Goal: Find specific page/section: Find specific page/section

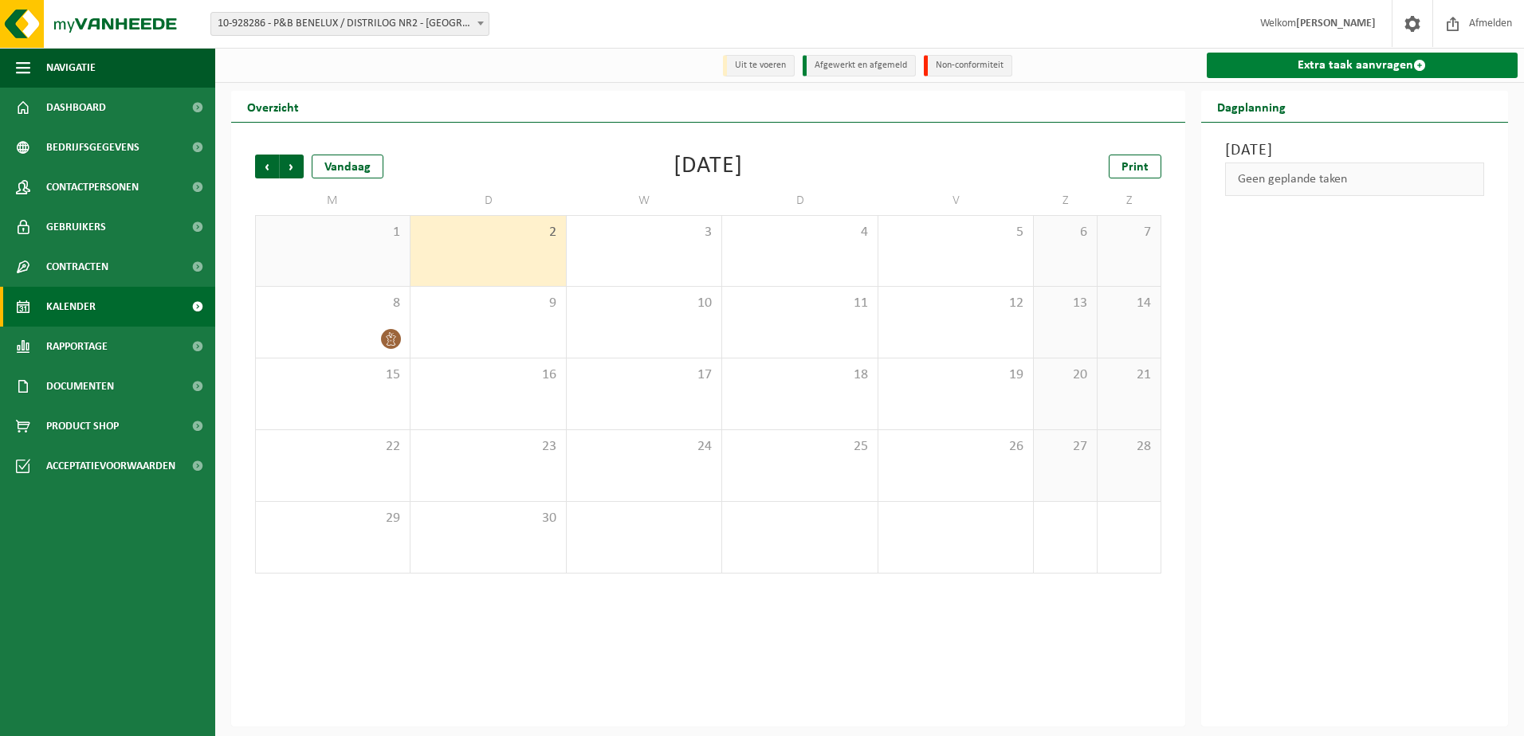
click at [1349, 68] on link "Extra taak aanvragen" at bounding box center [1362, 65] width 312 height 25
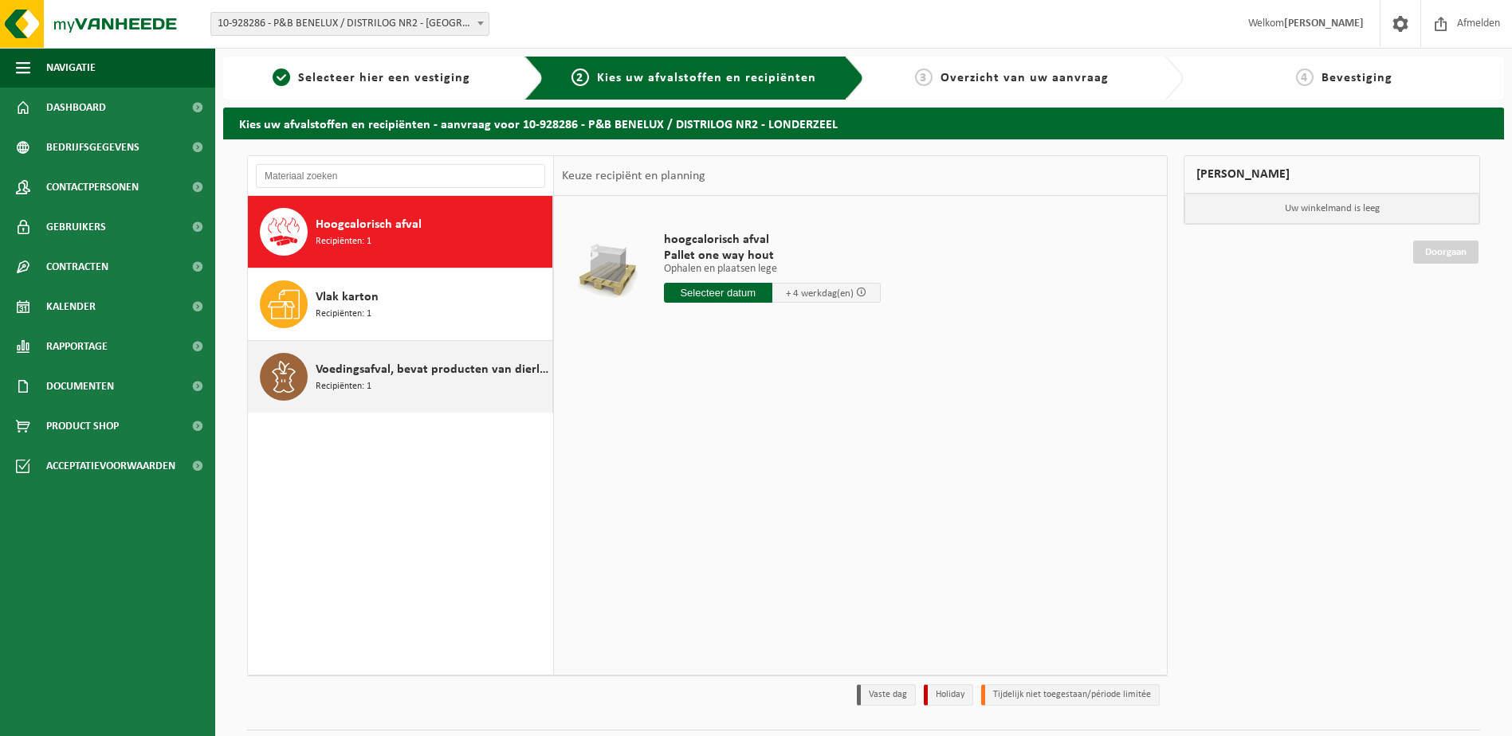
click at [458, 378] on span "Voedingsafval, bevat producten van dierlijke oorsprong, gemengde verpakking (in…" at bounding box center [432, 369] width 233 height 19
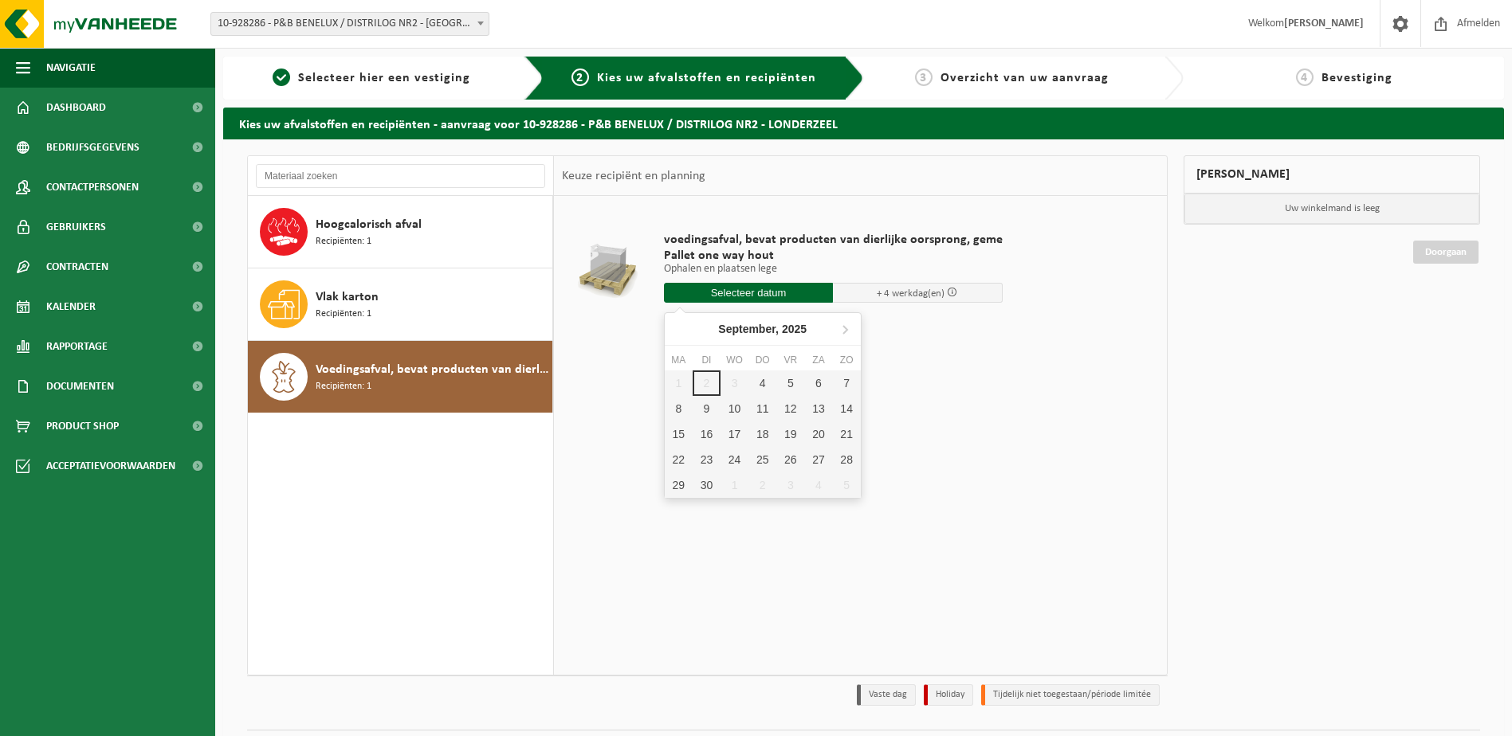
click at [779, 295] on input "text" at bounding box center [749, 293] width 170 height 20
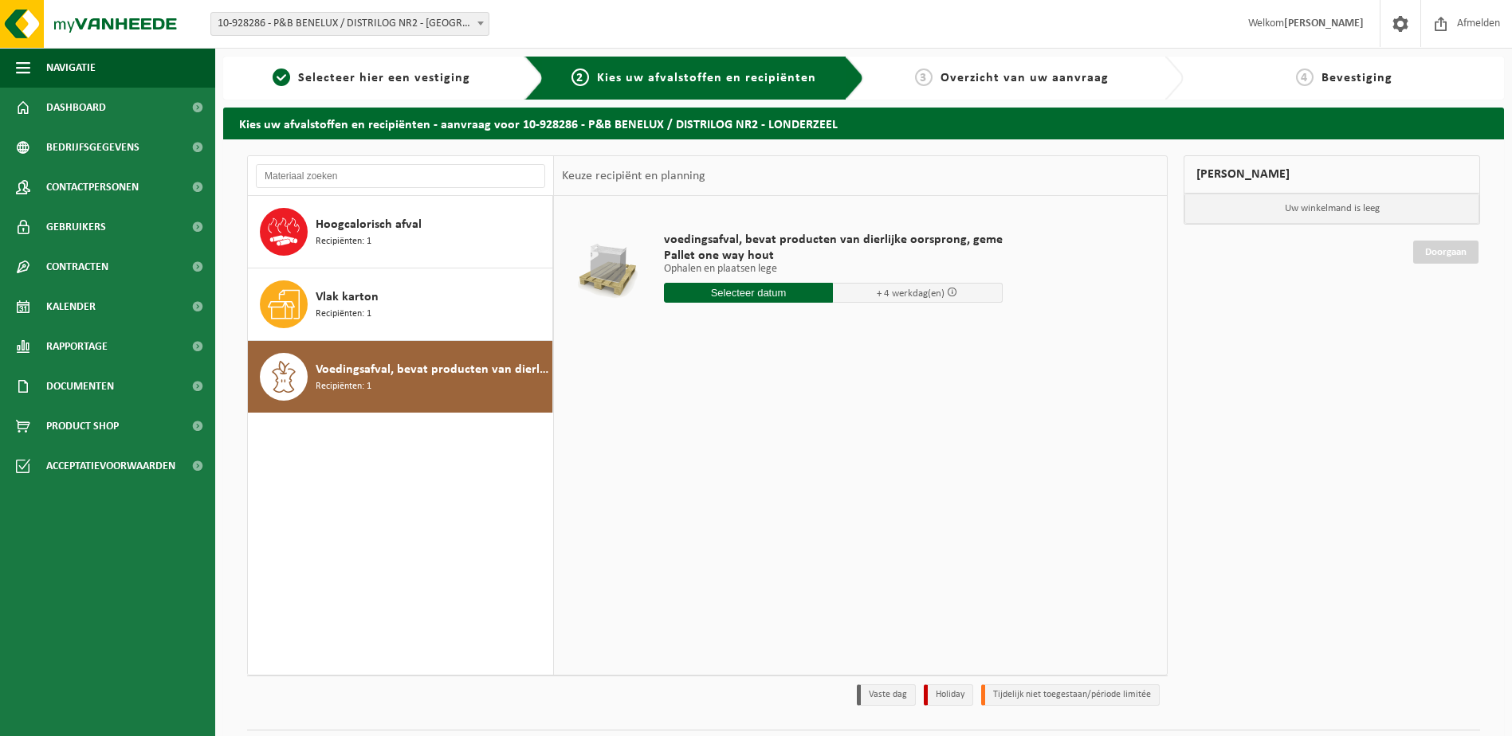
click at [1005, 397] on div "voedingsafval, bevat producten van dierlijke oorsprong, geme Pallet one way hou…" at bounding box center [860, 435] width 613 height 478
click at [429, 312] on div "Vlak karton Recipiënten: 1" at bounding box center [432, 304] width 233 height 48
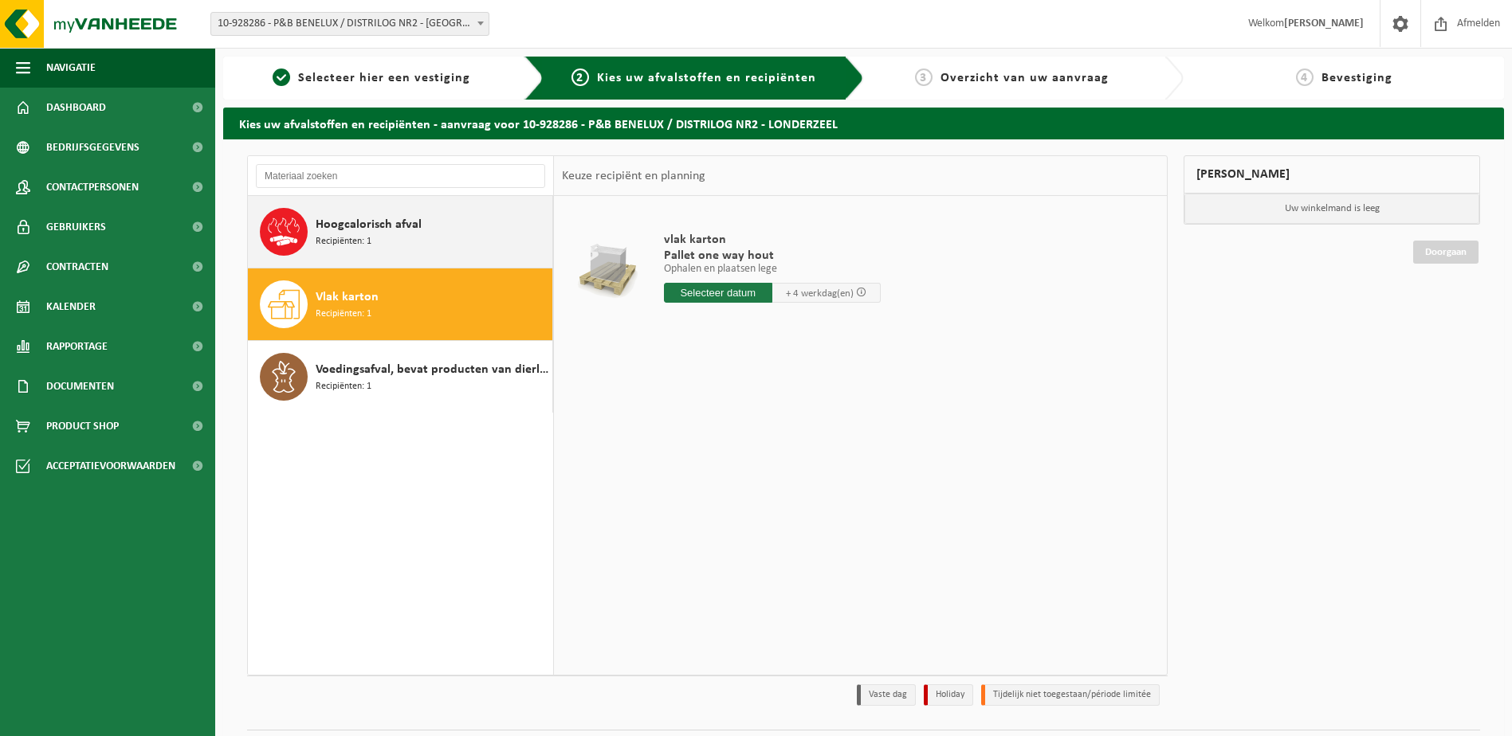
click at [428, 244] on div "Hoogcalorisch afval Recipiënten: 1" at bounding box center [432, 232] width 233 height 48
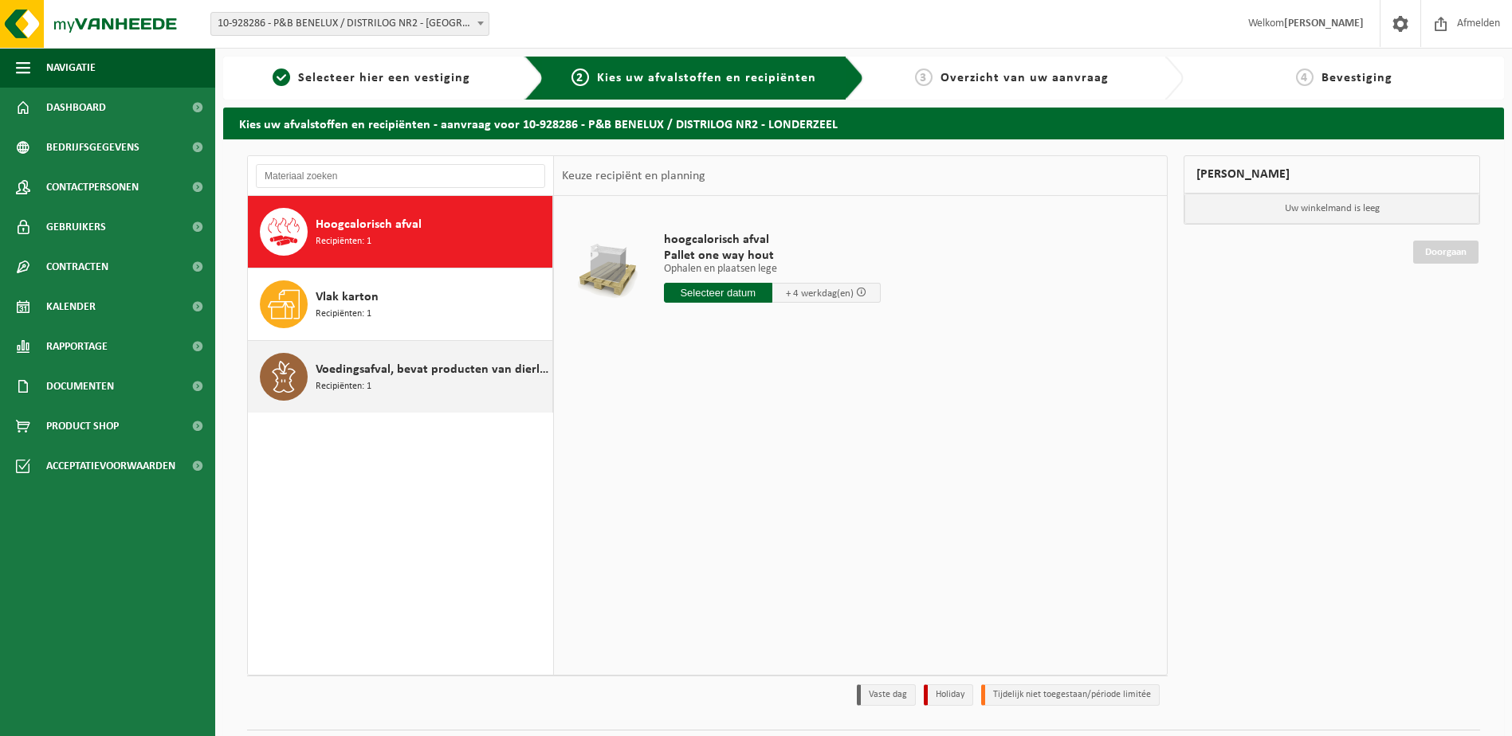
click at [412, 365] on span "Voedingsafval, bevat producten van dierlijke oorsprong, gemengde verpakking (in…" at bounding box center [432, 369] width 233 height 19
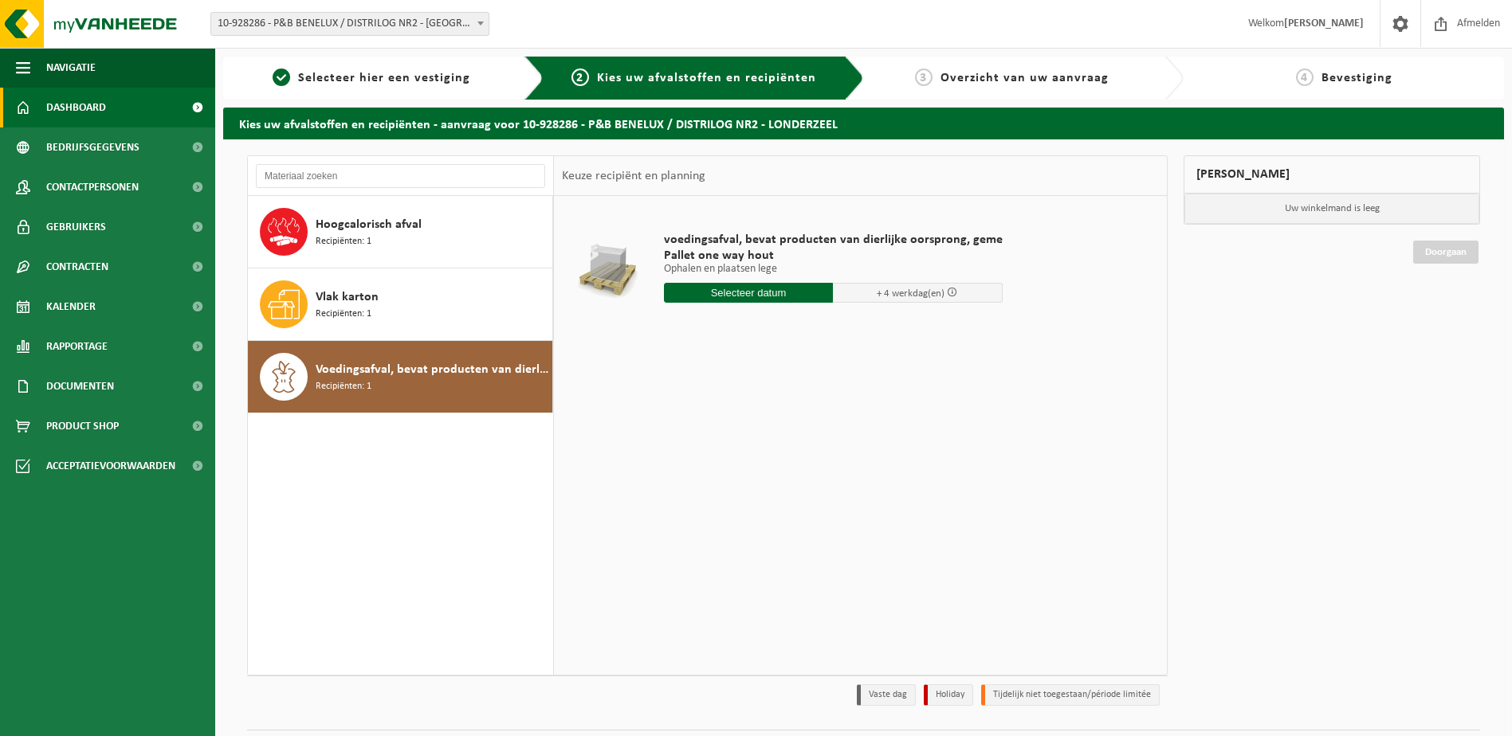
click at [97, 116] on span "Dashboard" at bounding box center [76, 108] width 60 height 40
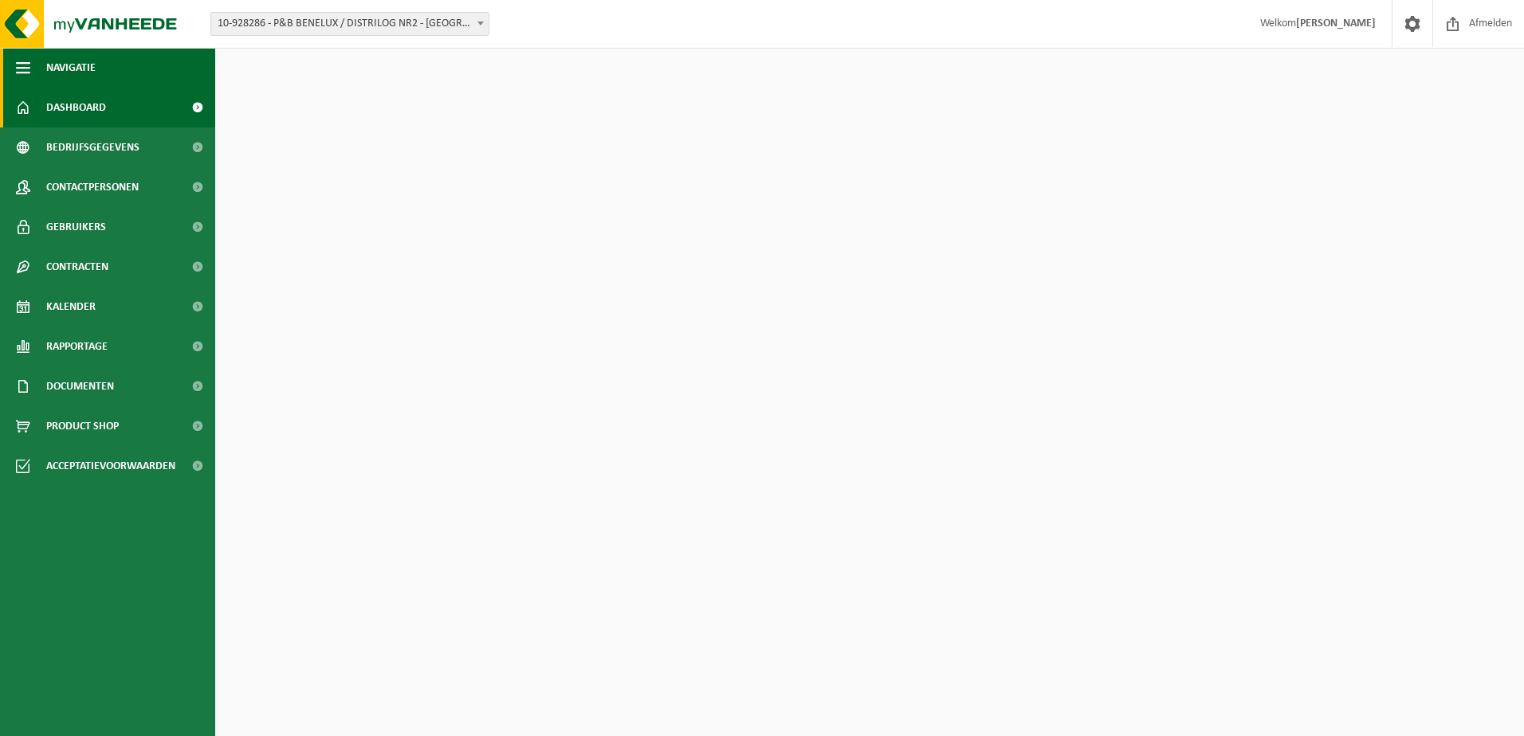
click at [93, 69] on span "Navigatie" at bounding box center [70, 68] width 49 height 40
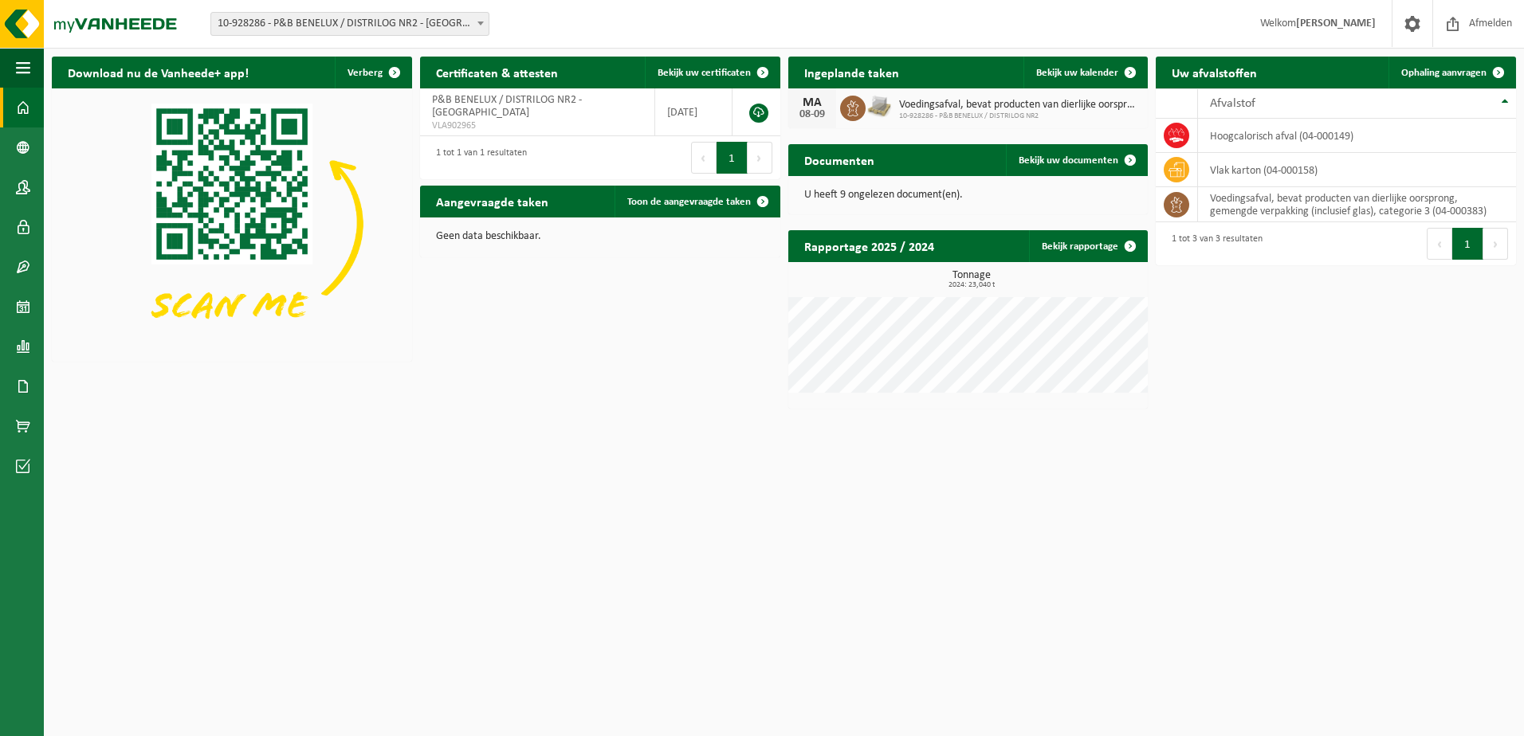
click at [374, 28] on span "10-928286 - P&B BENELUX / DISTRILOG NR2 - [GEOGRAPHIC_DATA]" at bounding box center [349, 24] width 277 height 22
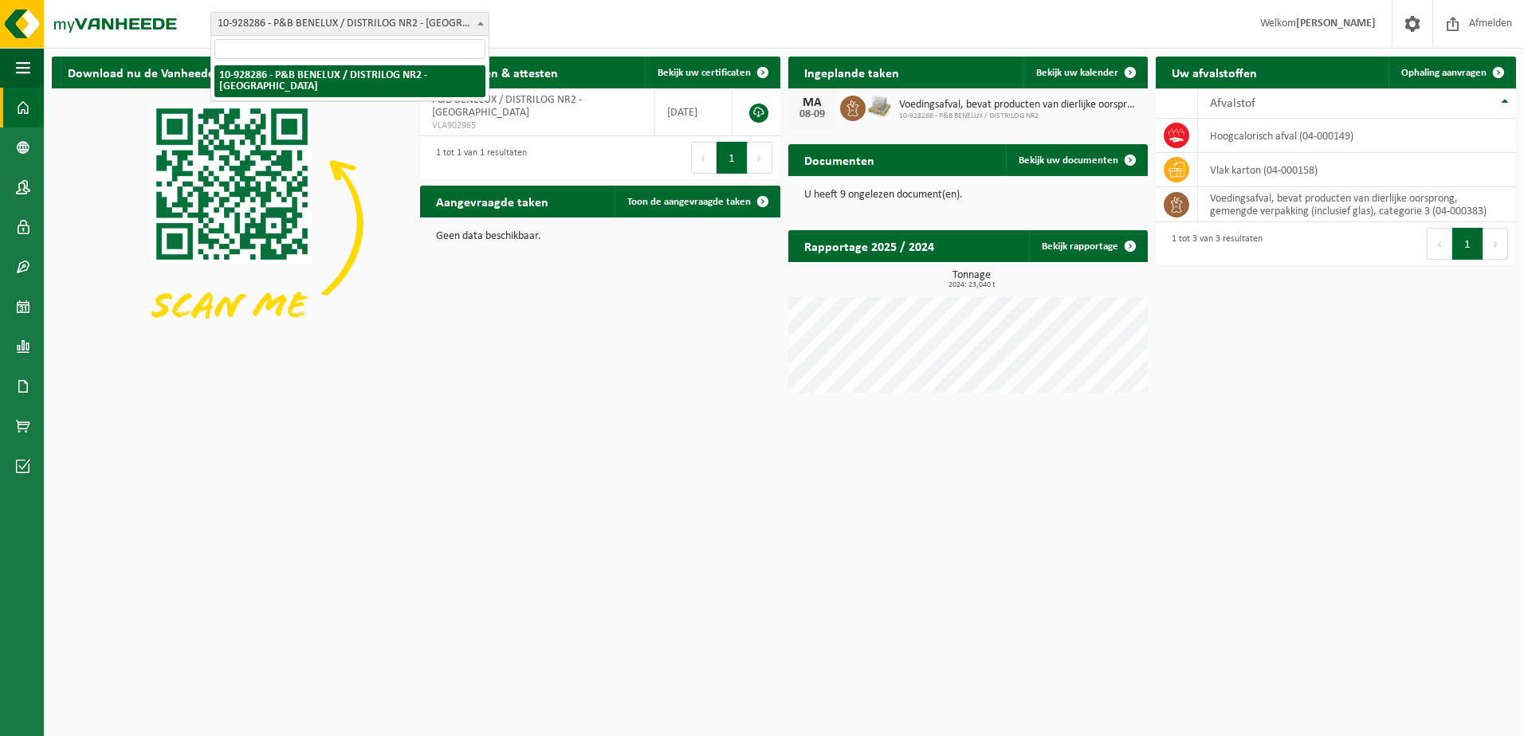
click at [377, 49] on input "search" at bounding box center [349, 49] width 271 height 20
click at [745, 51] on div "Certificaten & attesten Bekijk uw certificaten P&B BENELUX / DISTRILOG NR2 - LO…" at bounding box center [600, 118] width 368 height 139
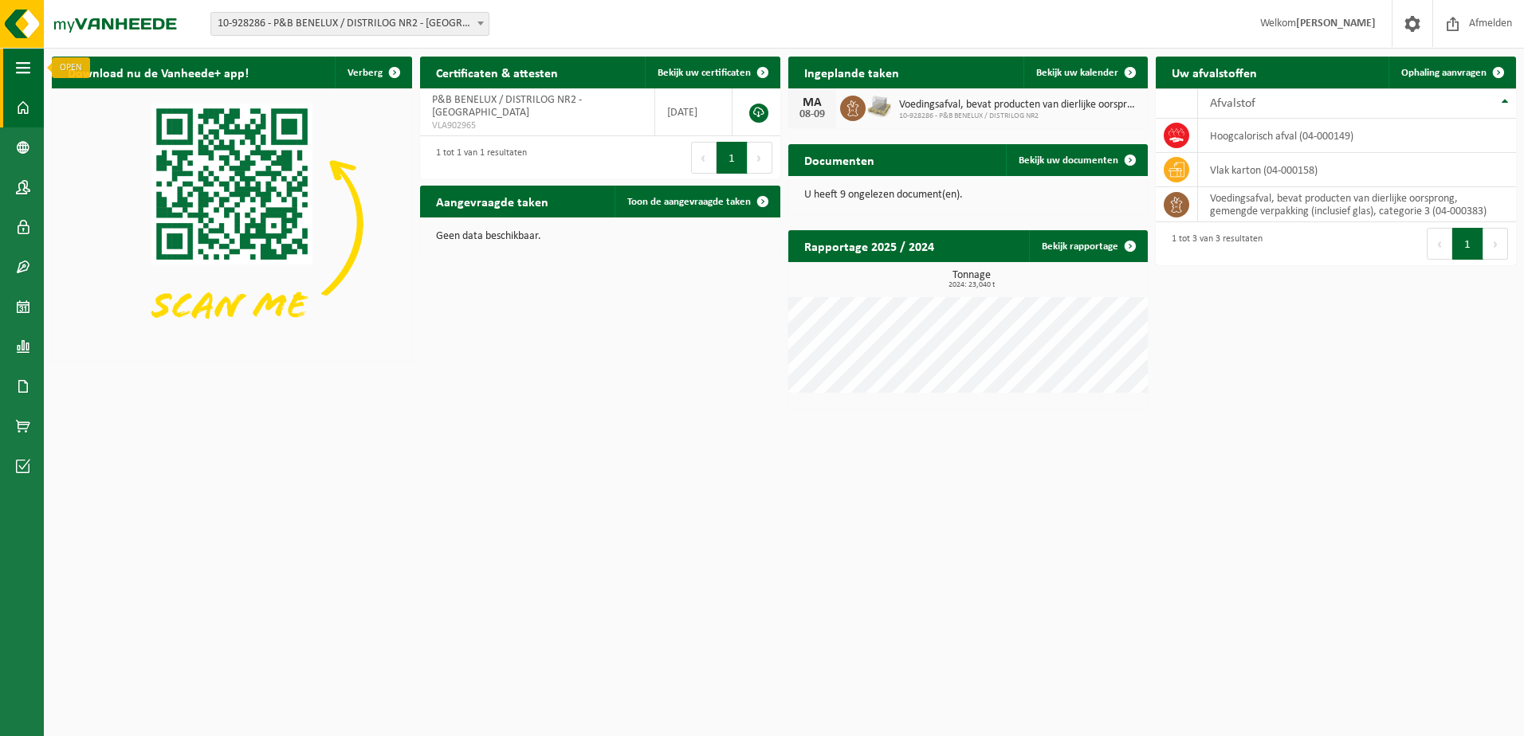
click at [16, 78] on span "button" at bounding box center [23, 68] width 14 height 40
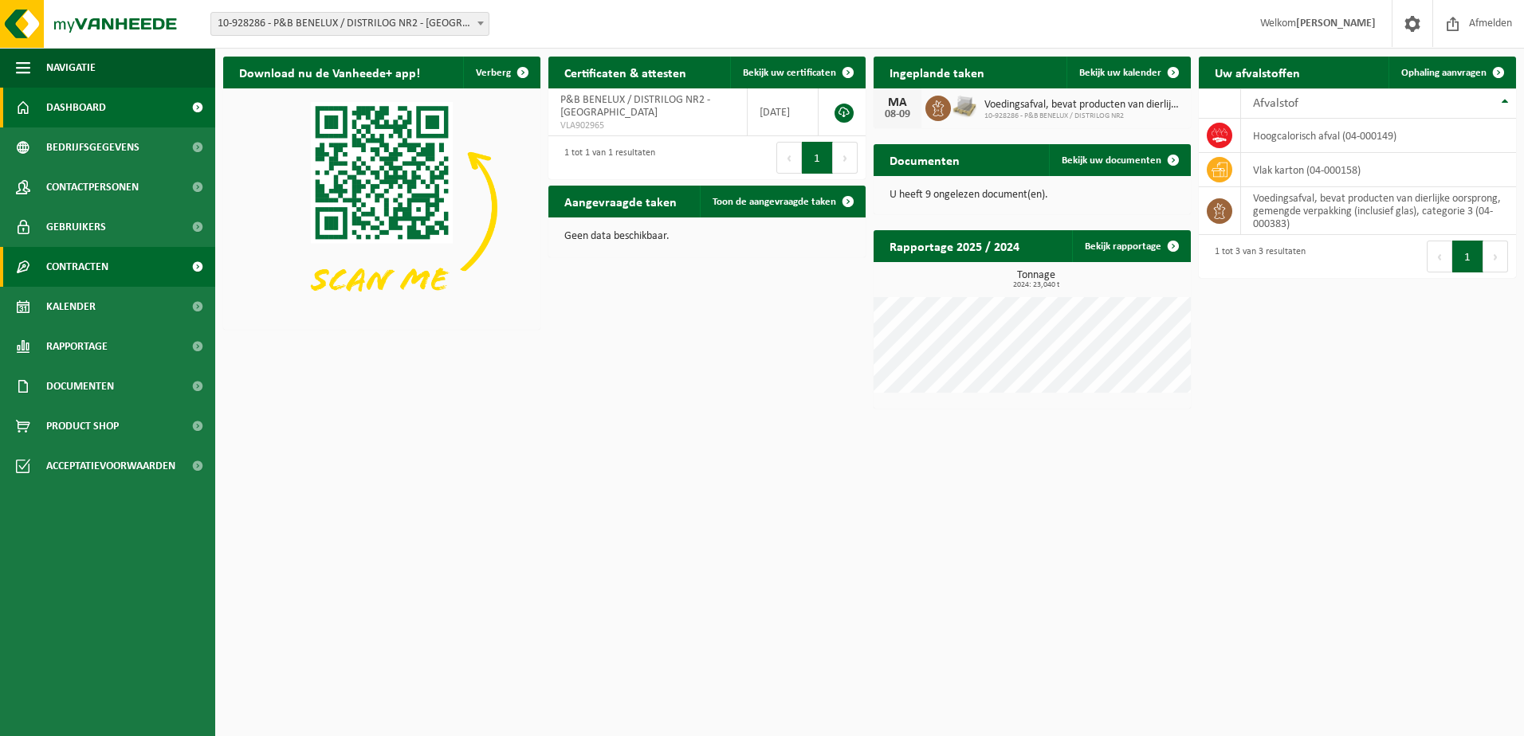
click at [92, 261] on span "Contracten" at bounding box center [77, 267] width 62 height 40
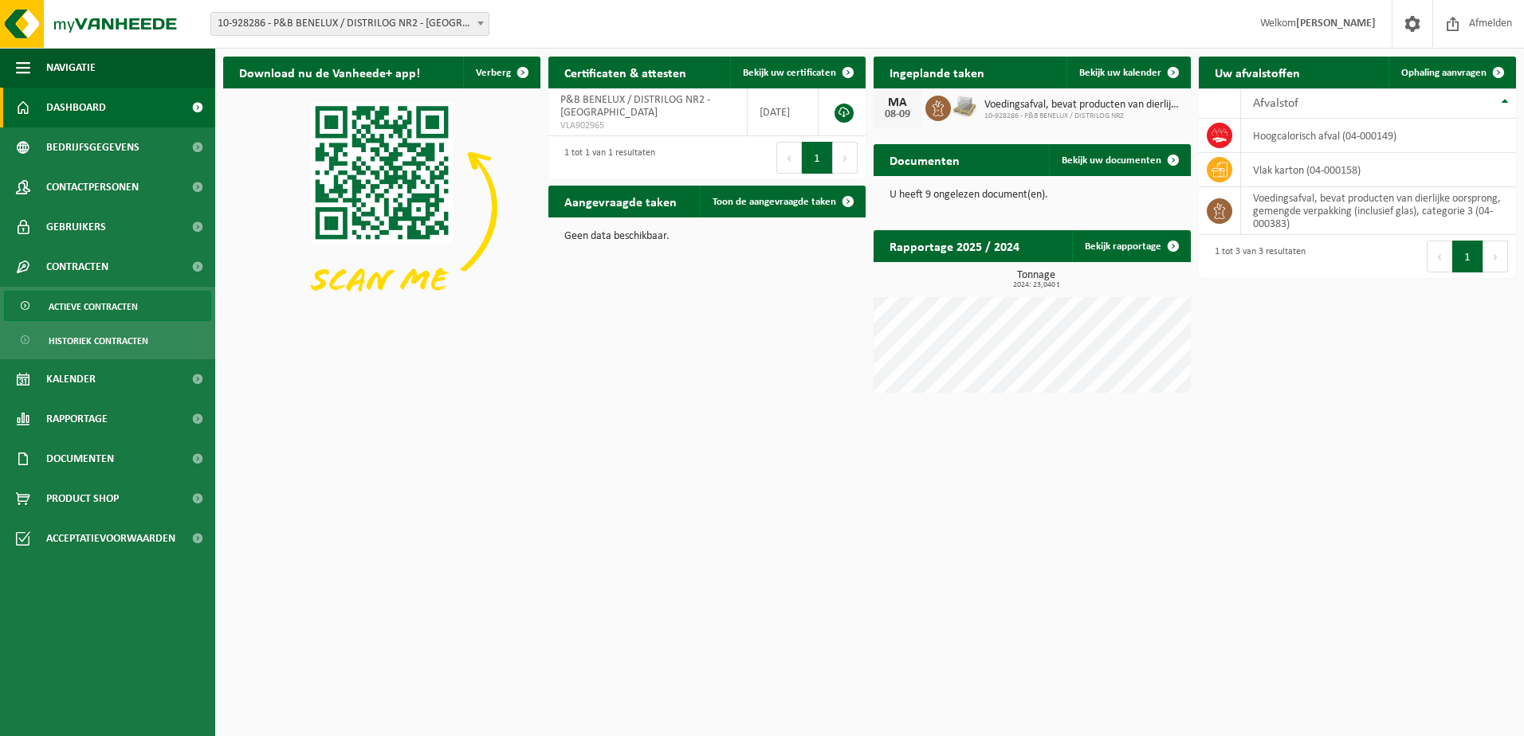
click at [95, 309] on span "Actieve contracten" at bounding box center [93, 307] width 89 height 30
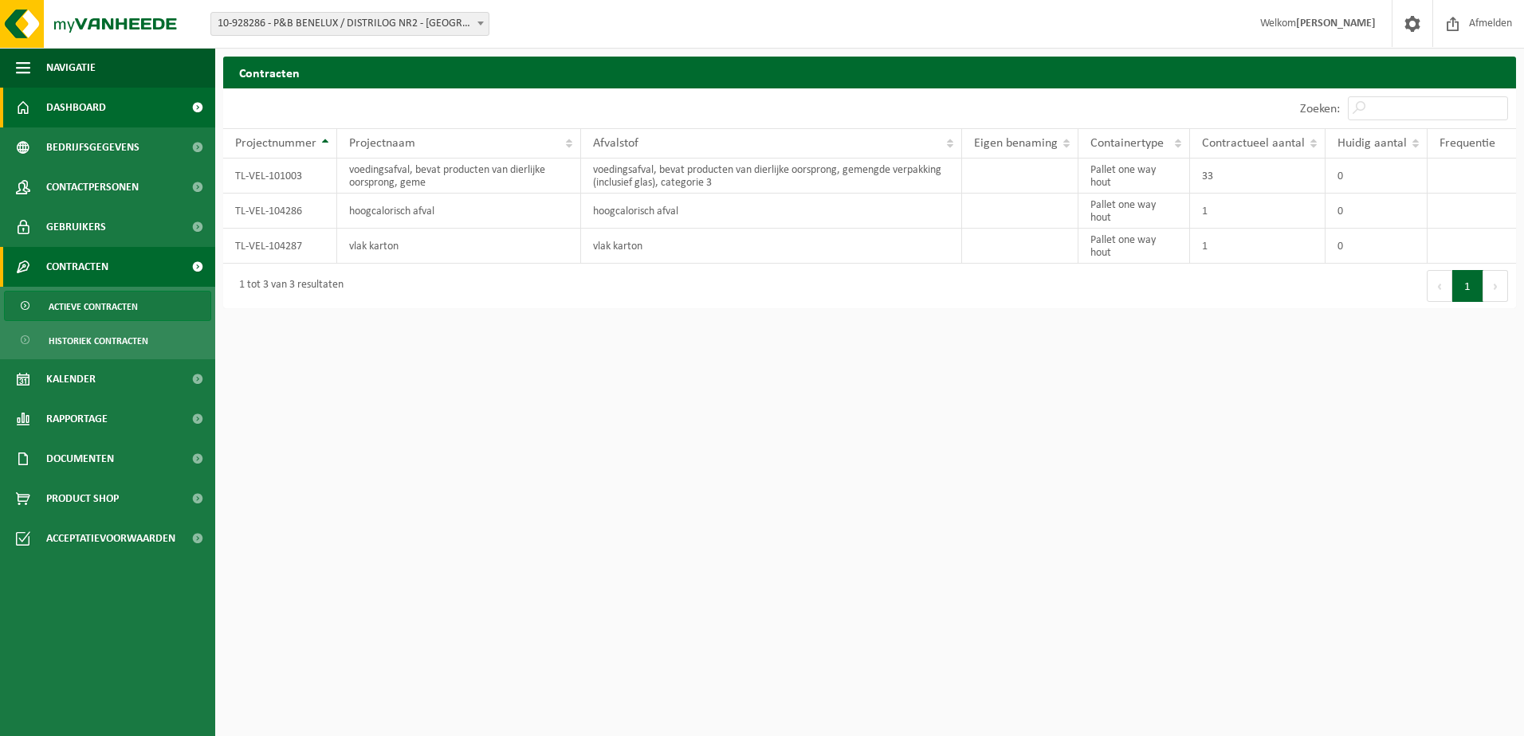
click at [86, 100] on span "Dashboard" at bounding box center [76, 108] width 60 height 40
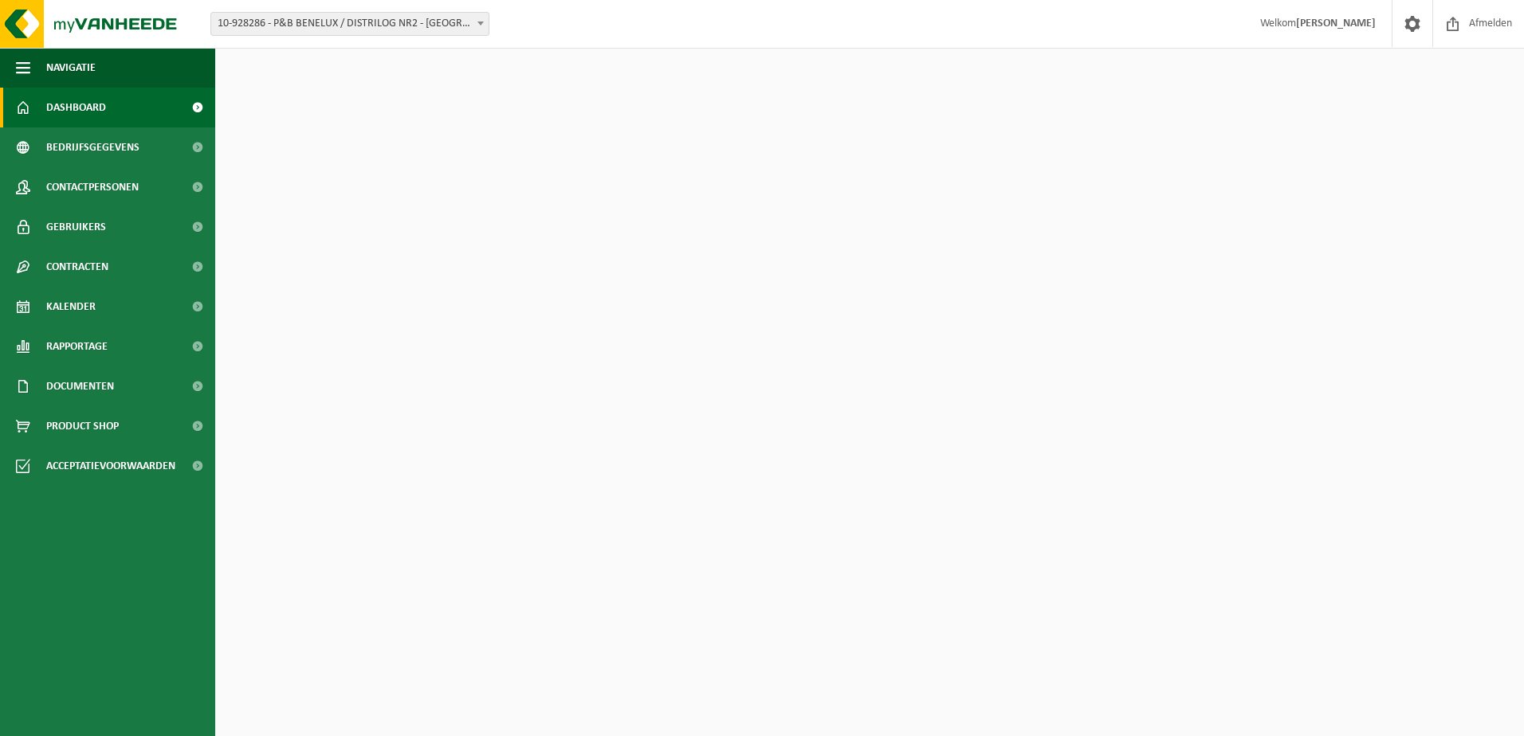
click at [78, 72] on span "Navigatie" at bounding box center [70, 68] width 49 height 40
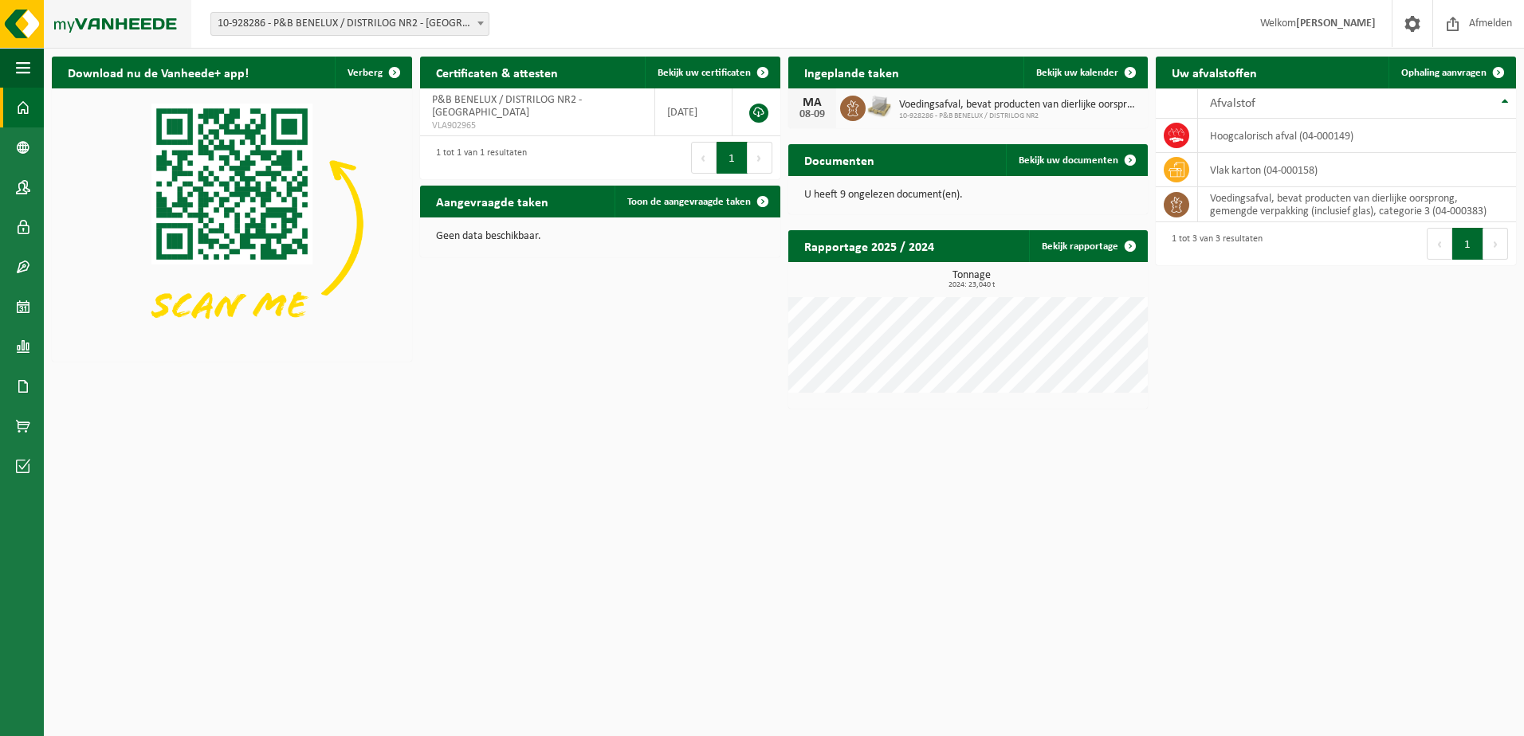
click at [29, 31] on img at bounding box center [95, 24] width 191 height 48
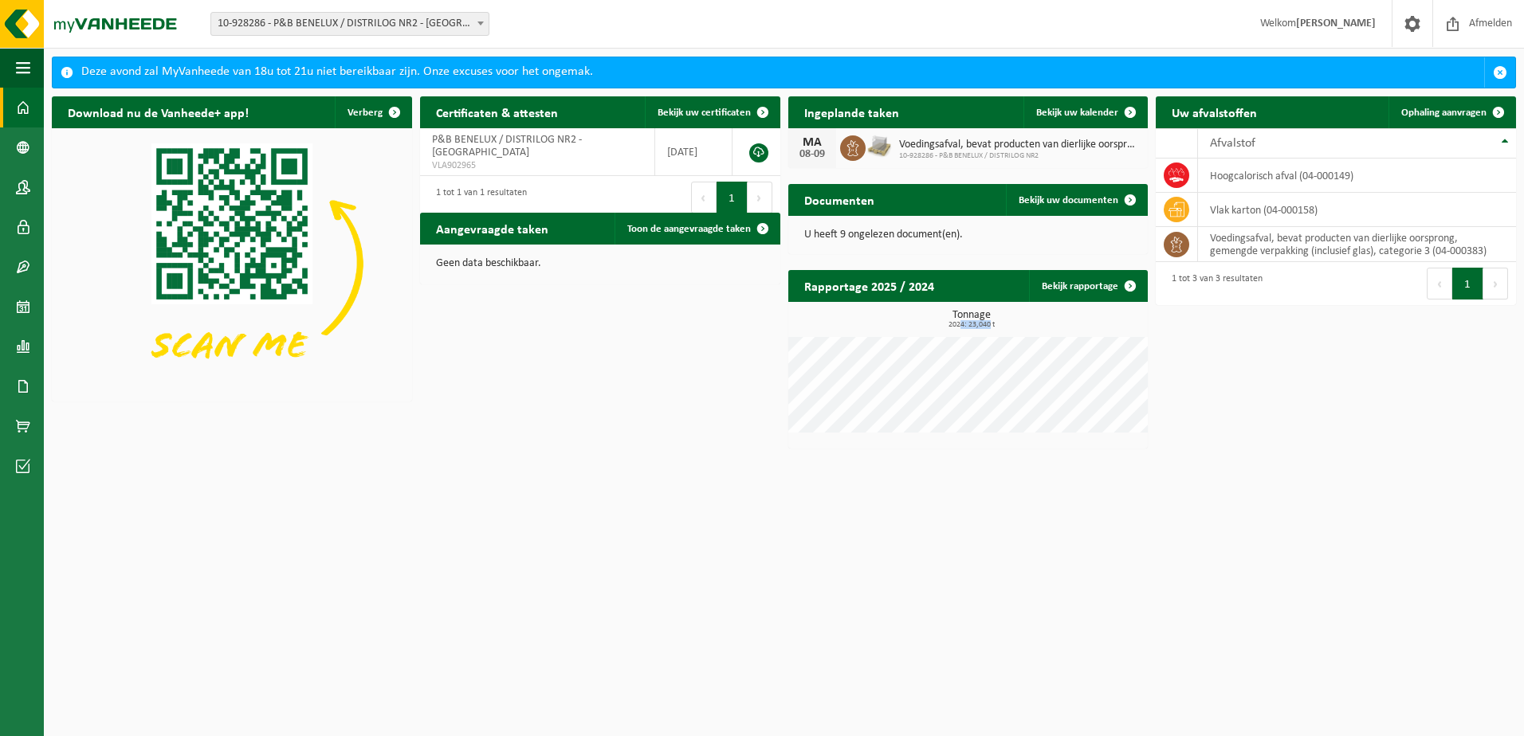
drag, startPoint x: 990, startPoint y: 324, endPoint x: 959, endPoint y: 327, distance: 31.3
click at [959, 327] on span "2024: 23,040 t" at bounding box center [972, 325] width 352 height 8
drag, startPoint x: 959, startPoint y: 327, endPoint x: 619, endPoint y: 332, distance: 340.3
click at [619, 332] on div "Download nu de Vanheede+ app! Verberg Certificaten & attesten Bekijk uw certifi…" at bounding box center [784, 272] width 1472 height 368
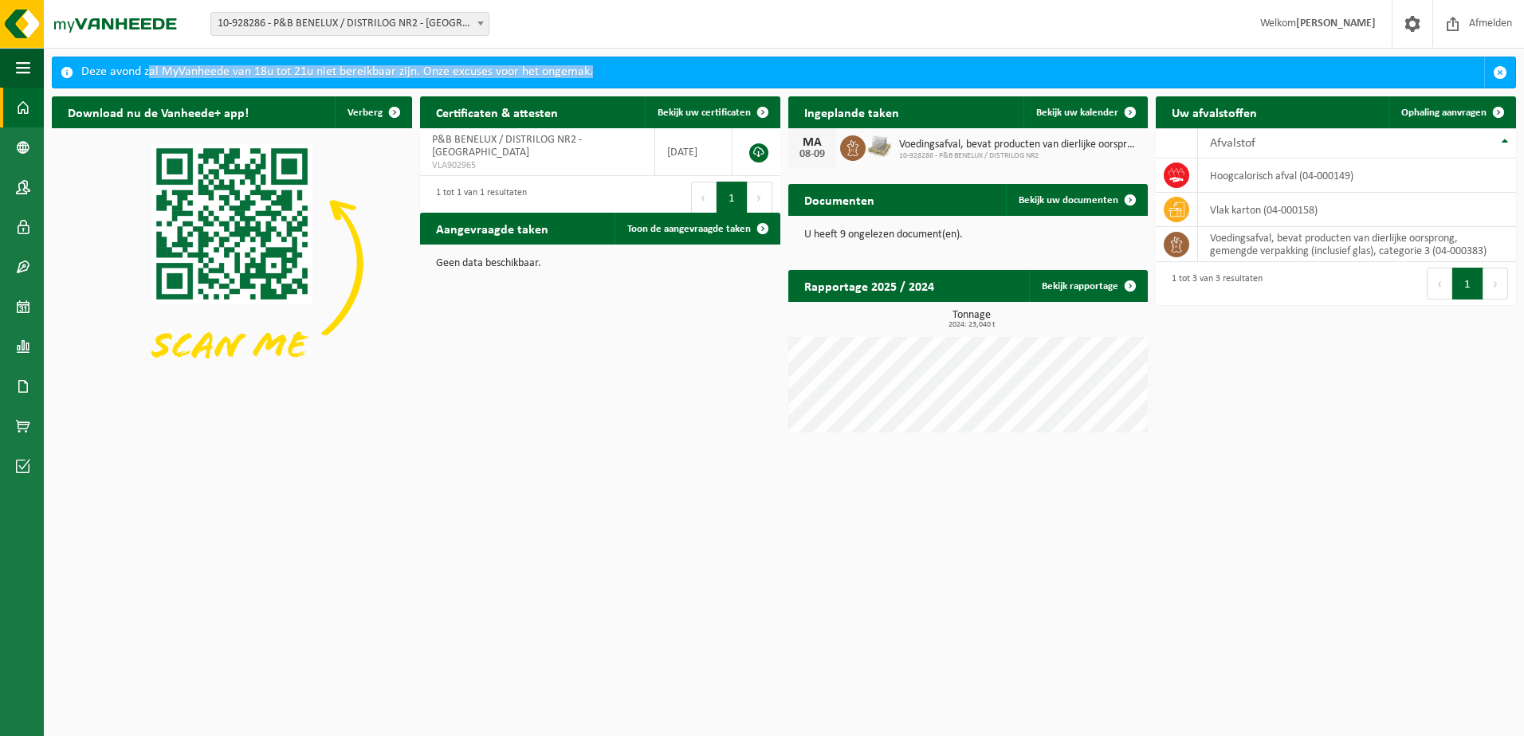
drag, startPoint x: 167, startPoint y: 69, endPoint x: 640, endPoint y: 76, distance: 473.4
click at [640, 76] on div "Deze avond zal MyVanheede van 18u tot 21u niet bereikbaar zijn. Onze excuses vo…" at bounding box center [782, 72] width 1402 height 30
drag, startPoint x: 625, startPoint y: 73, endPoint x: 252, endPoint y: 74, distance: 372.9
click at [252, 74] on div "Deze avond zal MyVanheede van 18u tot 21u niet bereikbaar zijn. Onze excuses vo…" at bounding box center [782, 72] width 1402 height 30
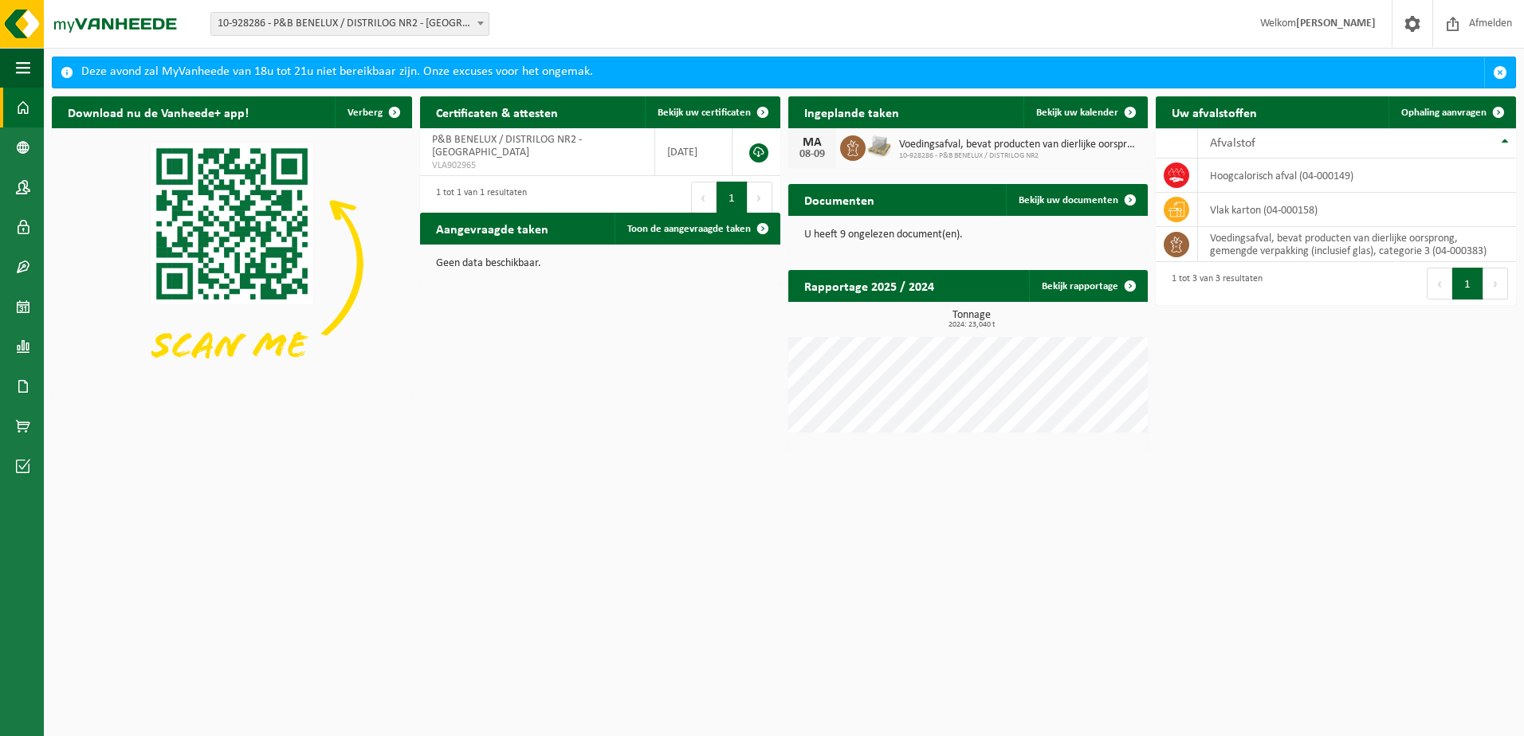
drag, startPoint x: 252, startPoint y: 74, endPoint x: 466, endPoint y: 401, distance: 390.7
click at [466, 401] on div "Download nu de Vanheede+ app! Verberg Certificaten & attesten Bekijk uw certifi…" at bounding box center [784, 272] width 1472 height 368
click at [34, 427] on link "Product Shop" at bounding box center [22, 426] width 44 height 40
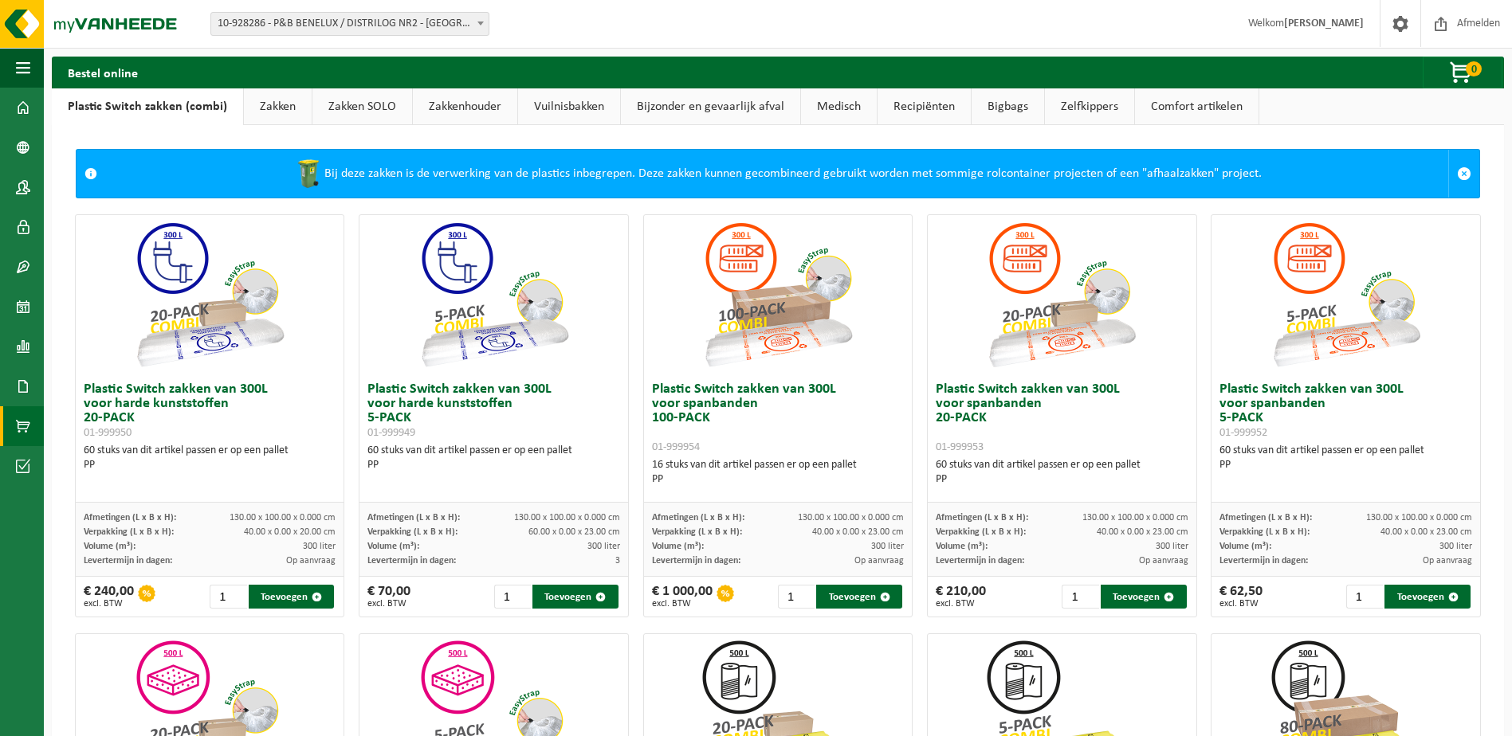
click at [544, 115] on link "Vuilnisbakken" at bounding box center [569, 106] width 102 height 37
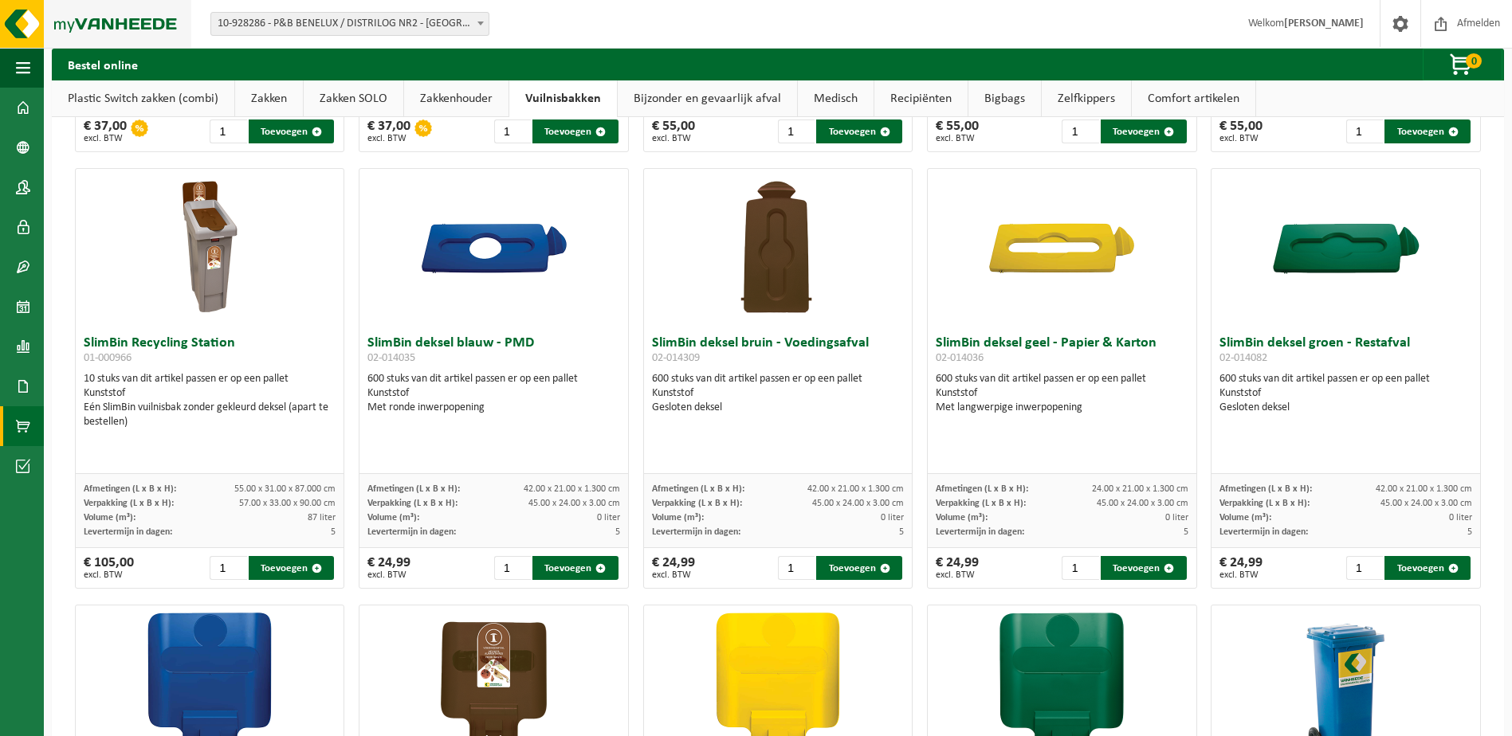
scroll to position [1180, 0]
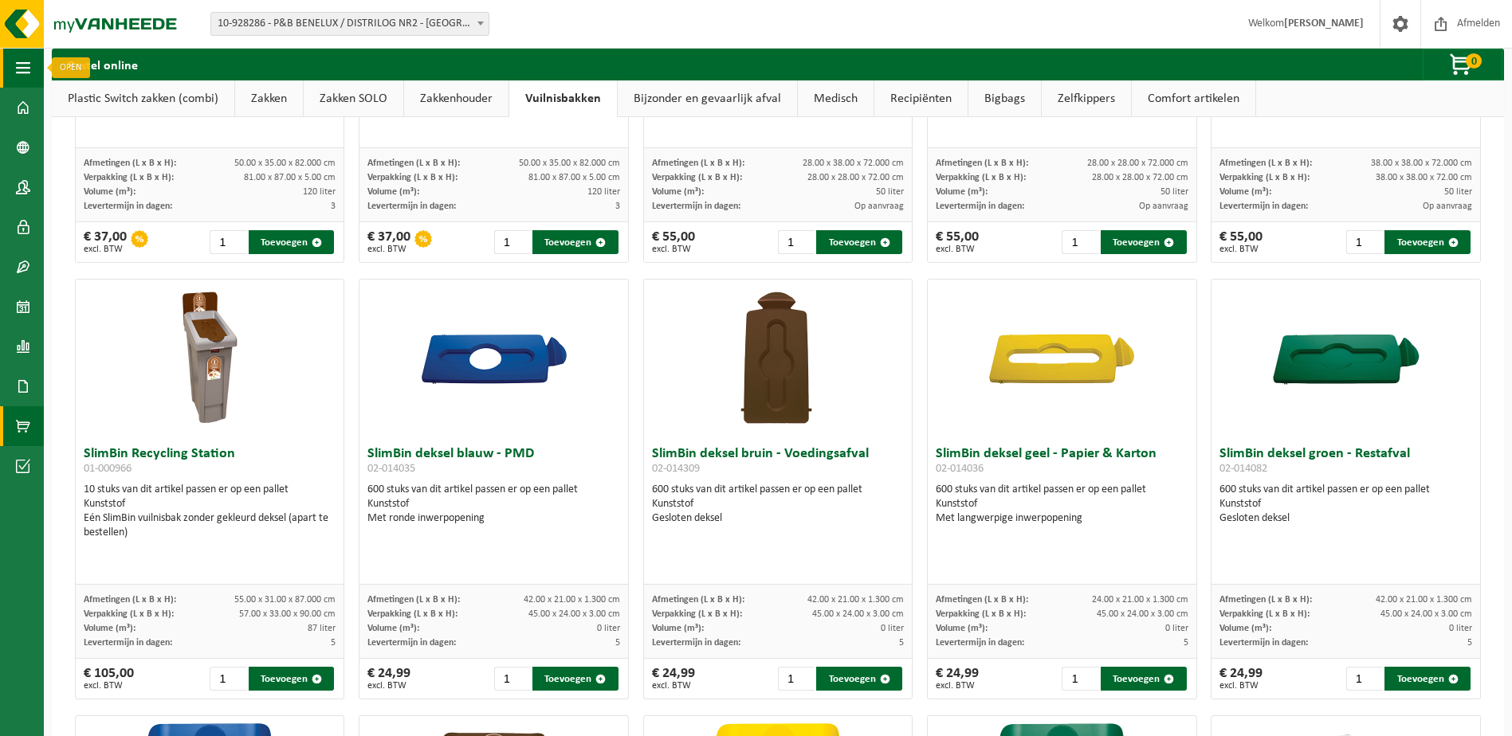
click at [33, 68] on button "Navigatie" at bounding box center [22, 68] width 44 height 40
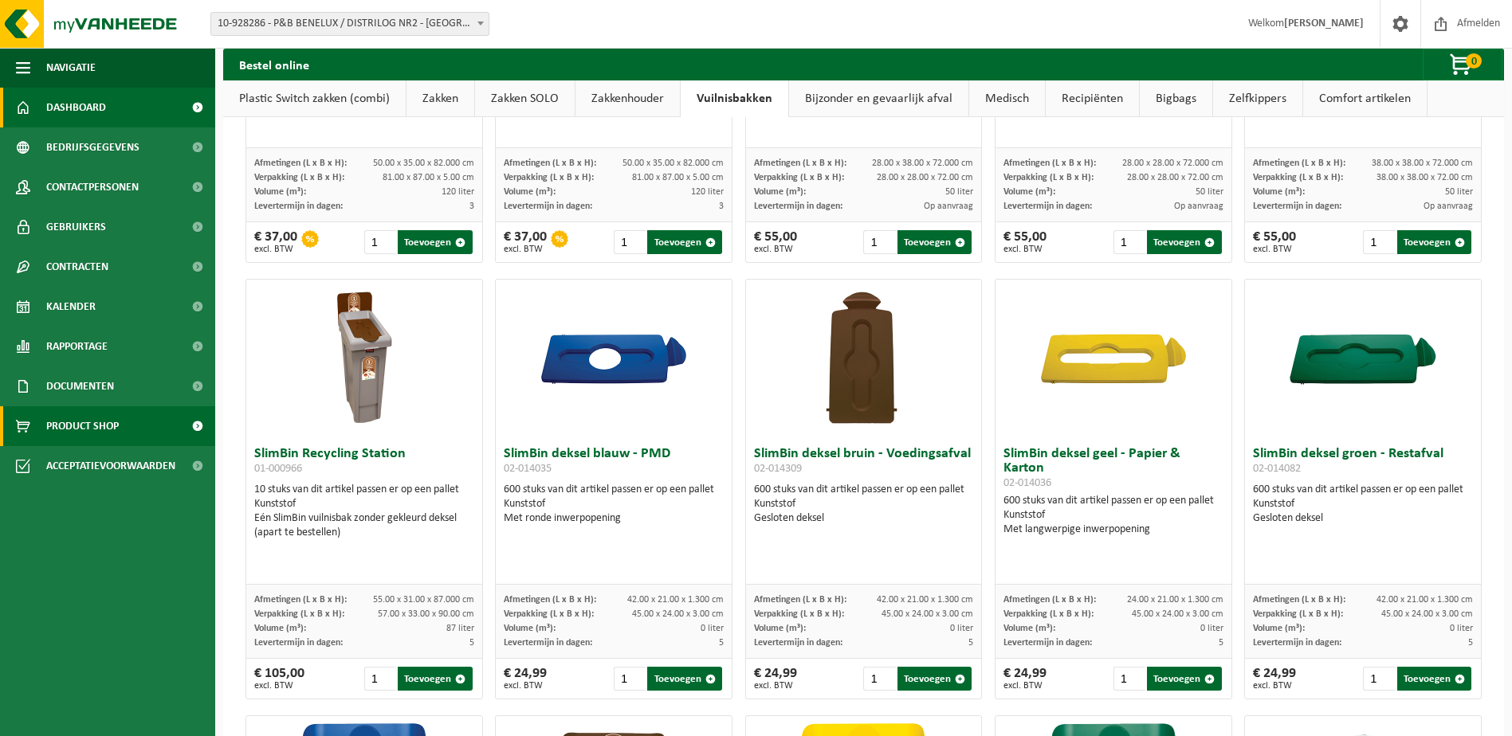
click at [106, 114] on link "Dashboard" at bounding box center [107, 108] width 215 height 40
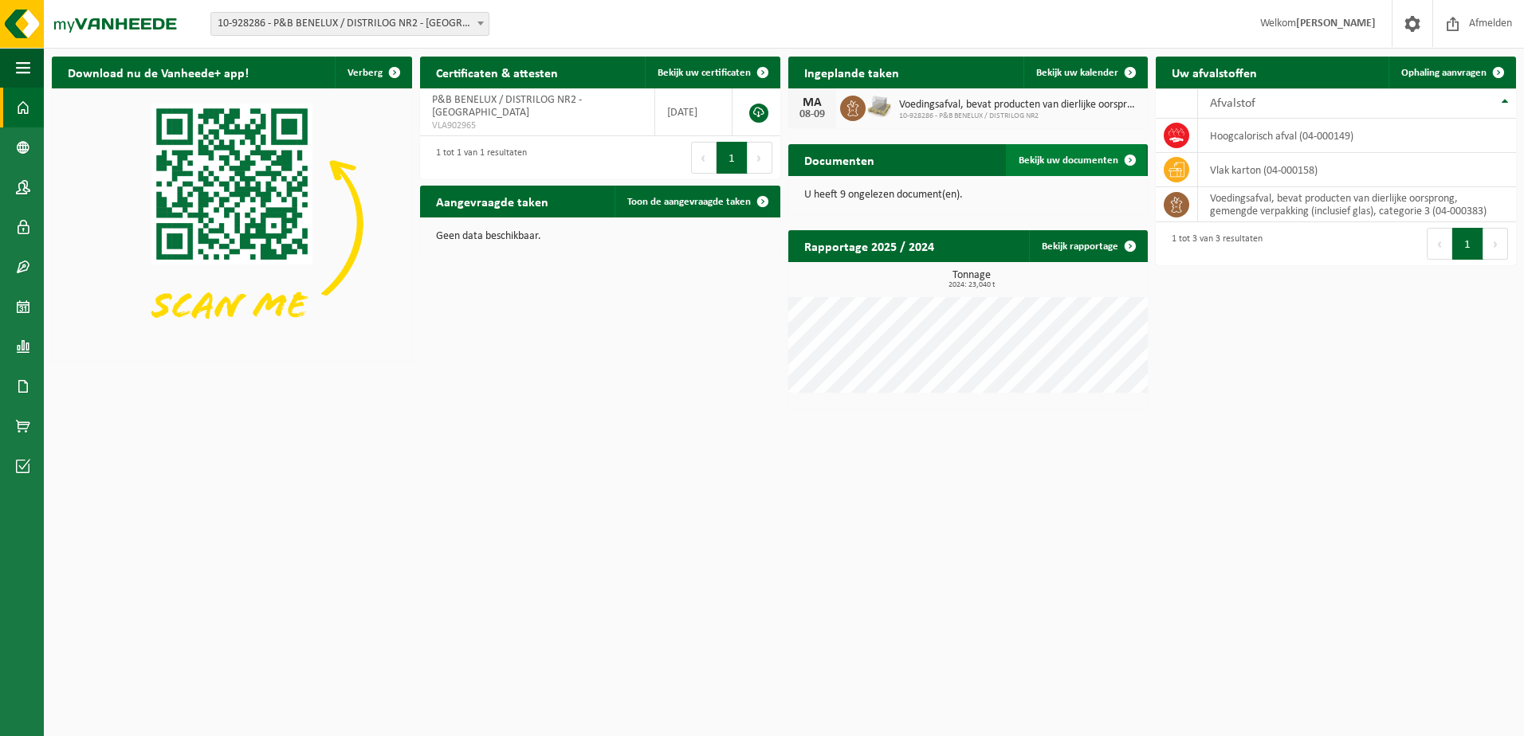
click at [1071, 159] on span "Bekijk uw documenten" at bounding box center [1068, 160] width 100 height 10
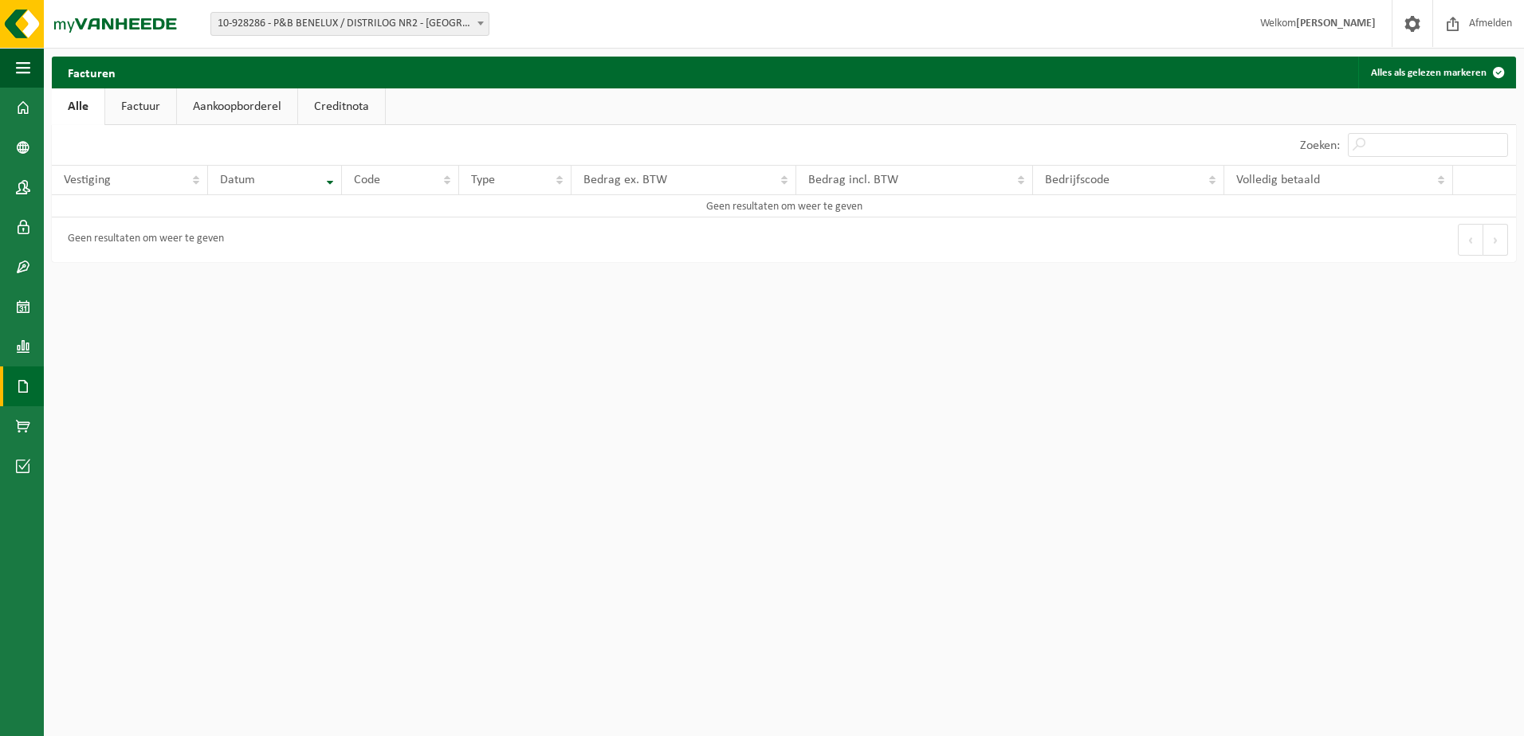
click at [151, 119] on link "Factuur" at bounding box center [140, 106] width 71 height 37
click at [234, 112] on link "Aankoopborderel" at bounding box center [238, 106] width 120 height 37
click at [360, 103] on link "Creditnota" at bounding box center [348, 106] width 87 height 37
click at [272, 108] on link "Aankoopborderel" at bounding box center [236, 106] width 120 height 37
click at [93, 108] on link "Alle" at bounding box center [78, 106] width 52 height 37
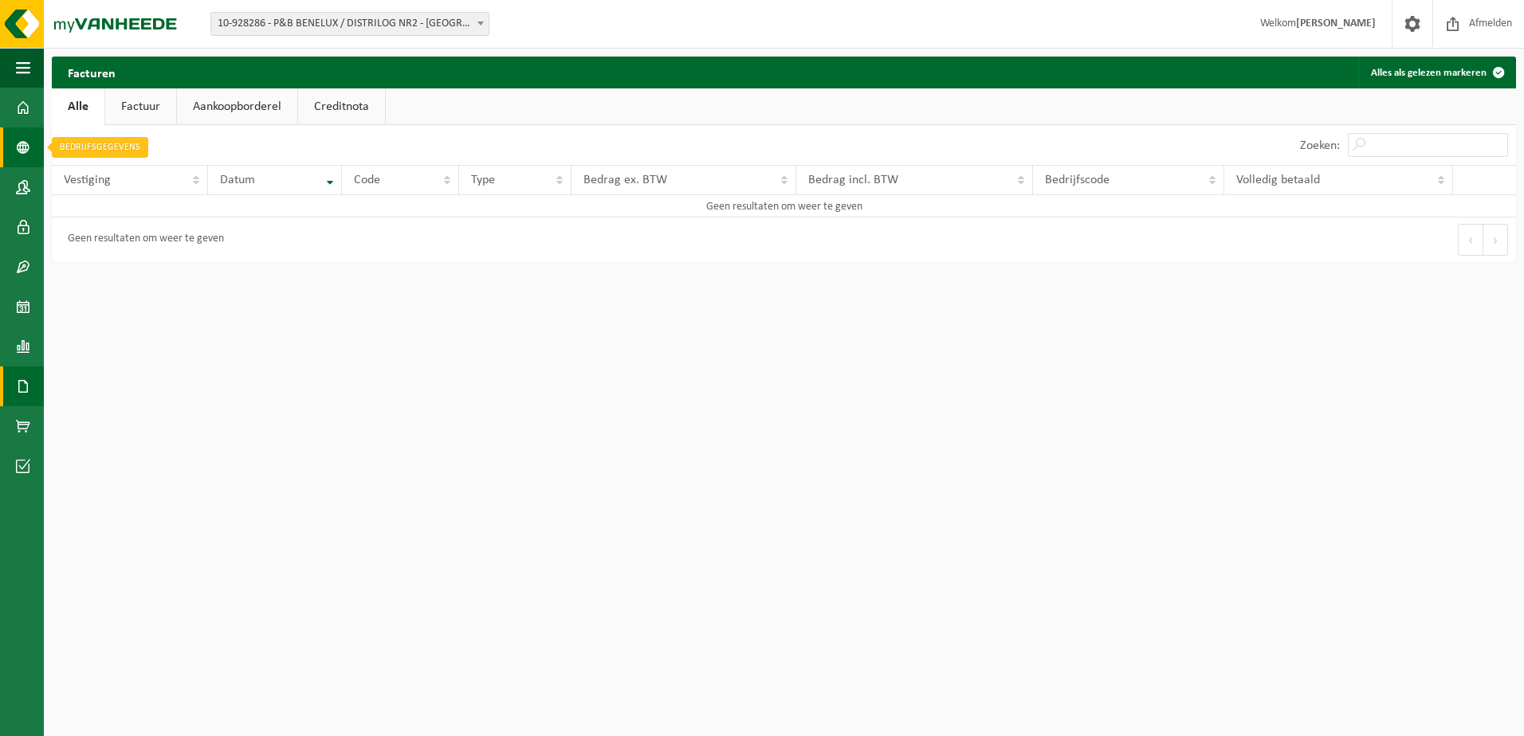
click at [29, 150] on span at bounding box center [23, 147] width 14 height 40
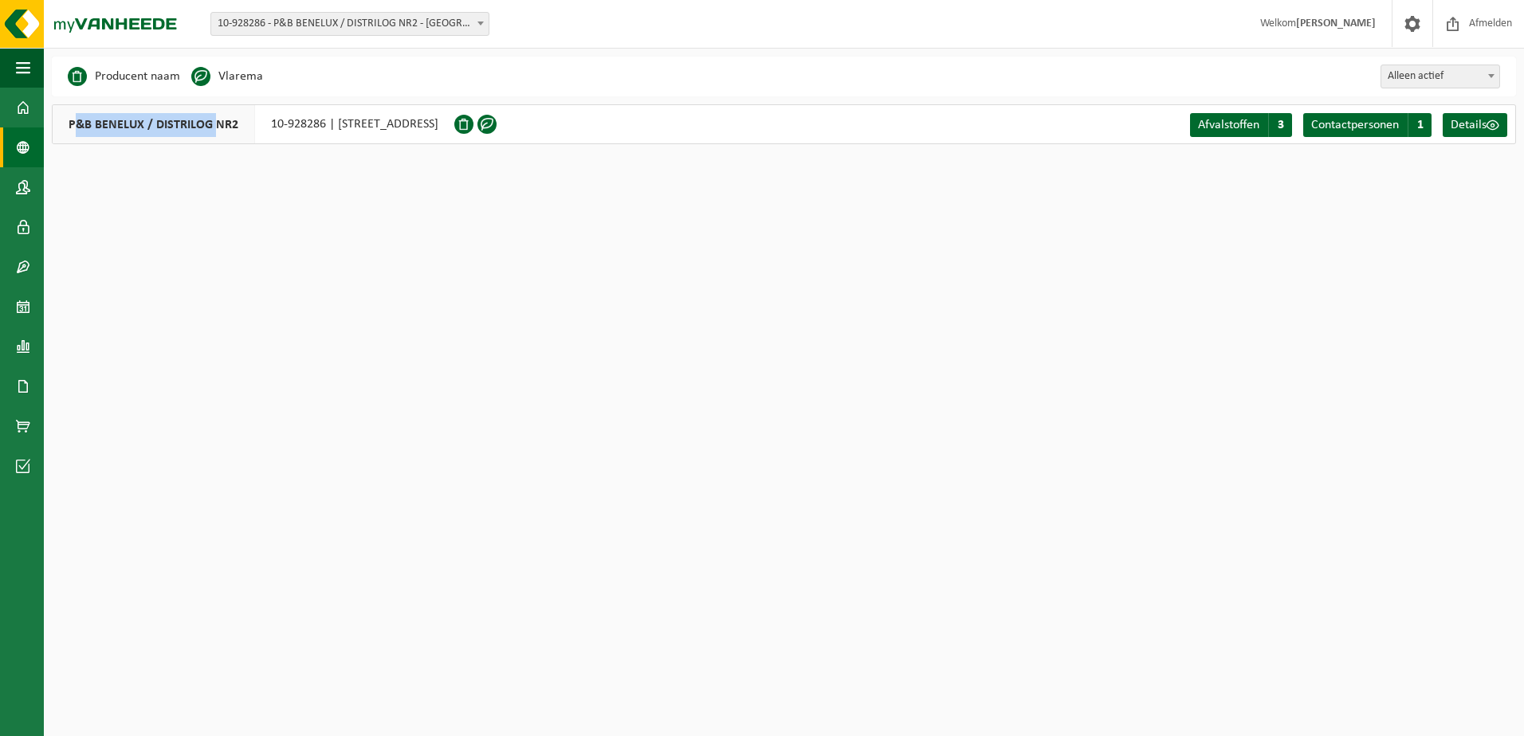
drag, startPoint x: 217, startPoint y: 124, endPoint x: 73, endPoint y: 126, distance: 144.2
click at [73, 126] on span "P&B BENELUX / DISTRILOG NR2" at bounding box center [154, 124] width 202 height 38
click at [72, 126] on span "P&B BENELUX / DISTRILOG NR2" at bounding box center [154, 124] width 202 height 38
click at [137, 124] on span "P&B BENELUX / DISTRILOG NR2" at bounding box center [154, 124] width 202 height 38
drag, startPoint x: 58, startPoint y: 127, endPoint x: 237, endPoint y: 126, distance: 178.5
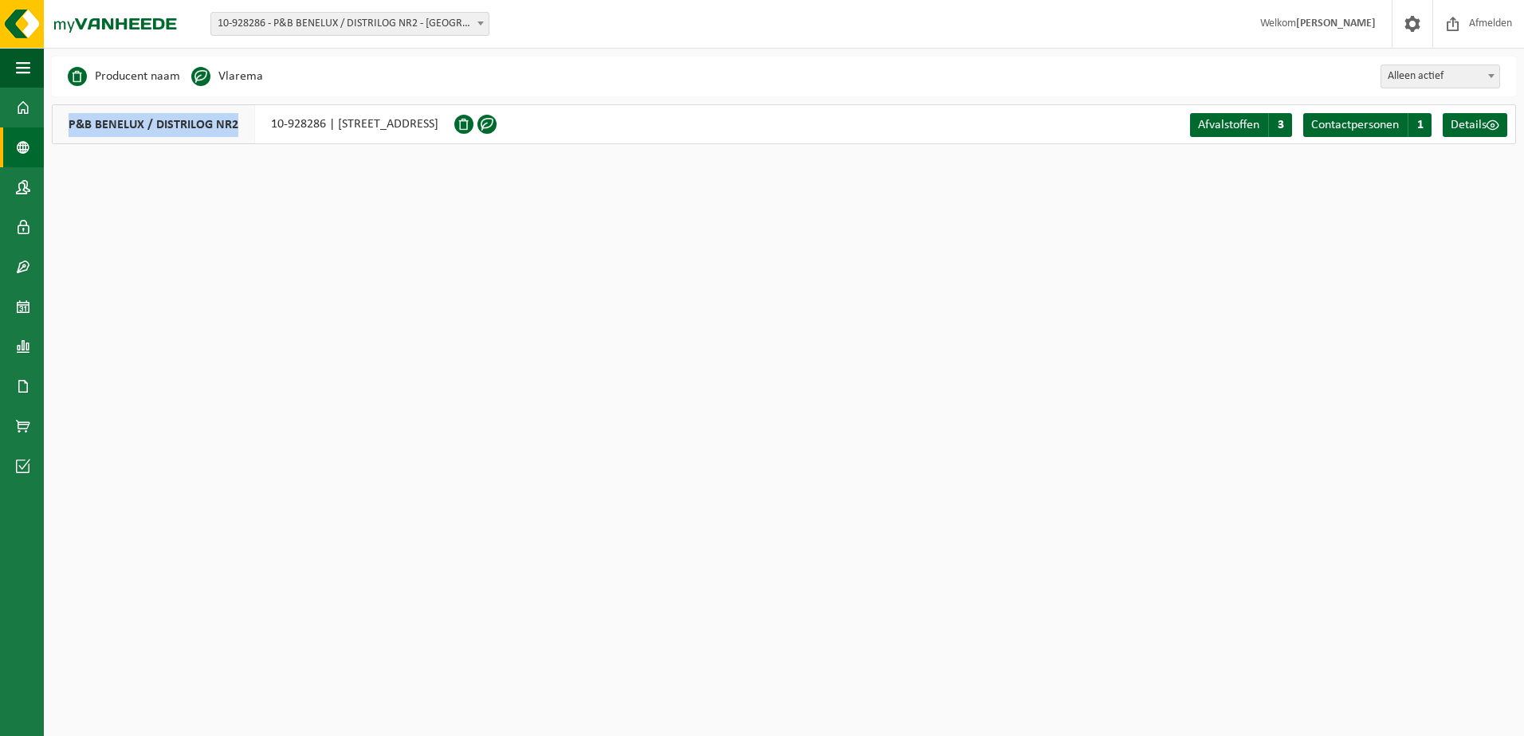
click at [237, 126] on span "P&B BENELUX / DISTRILOG NR2" at bounding box center [154, 124] width 202 height 38
copy span "P&B BENELUX / DISTRILOG NR2"
click at [209, 289] on html "Vestiging: 10-928286 - P&B BENELUX / DISTRILOG NR2 - [GEOGRAPHIC_DATA] 10-92828…" at bounding box center [762, 368] width 1524 height 736
click at [516, 414] on html "Vestiging: 10-928286 - P&B BENELUX / DISTRILOG NR2 - [GEOGRAPHIC_DATA] 10-92828…" at bounding box center [762, 368] width 1524 height 736
drag, startPoint x: 508, startPoint y: 463, endPoint x: 545, endPoint y: 444, distance: 42.1
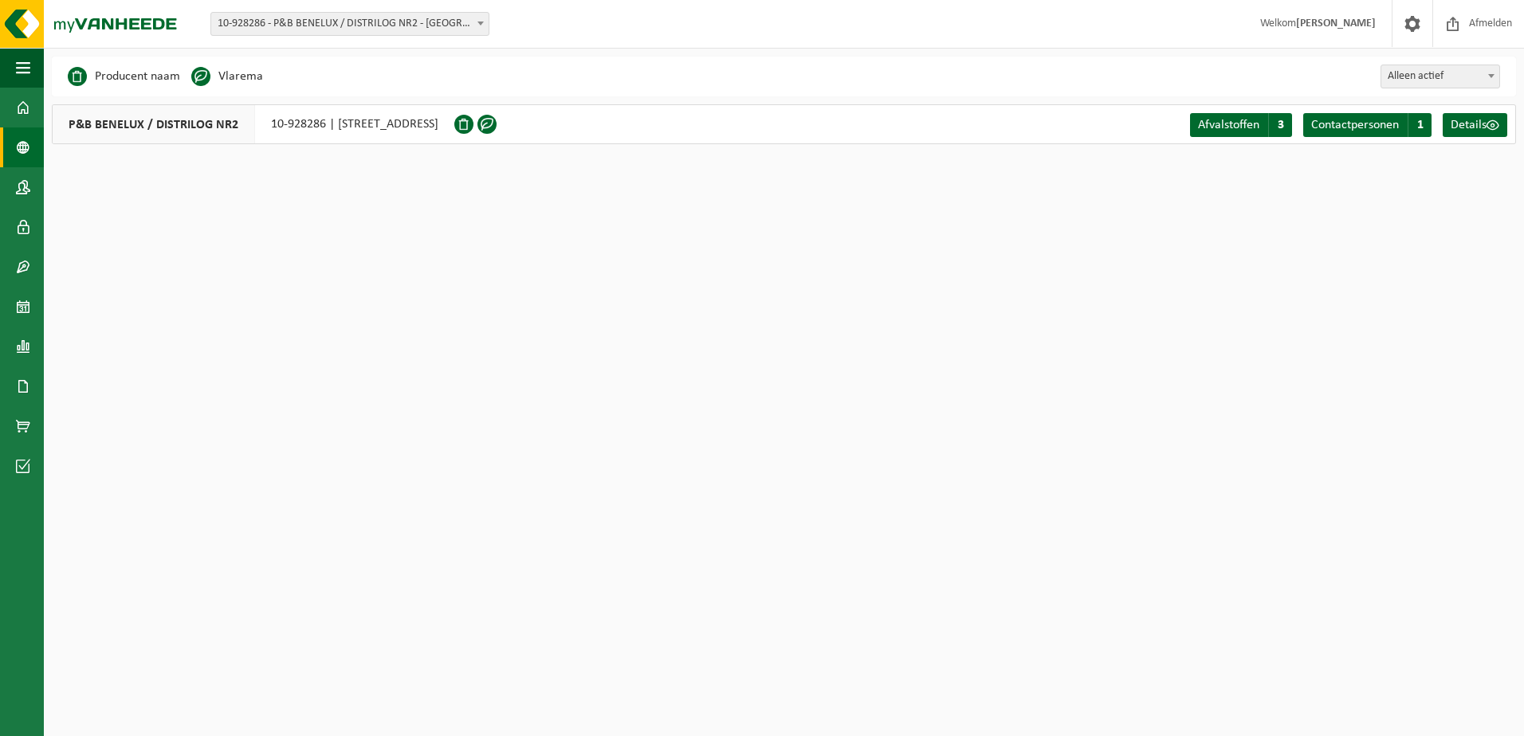
click at [513, 458] on html "Vestiging: 10-928286 - P&B BENELUX / DISTRILOG NR2 - [GEOGRAPHIC_DATA] 10-92828…" at bounding box center [762, 368] width 1524 height 736
